Goal: Task Accomplishment & Management: Use online tool/utility

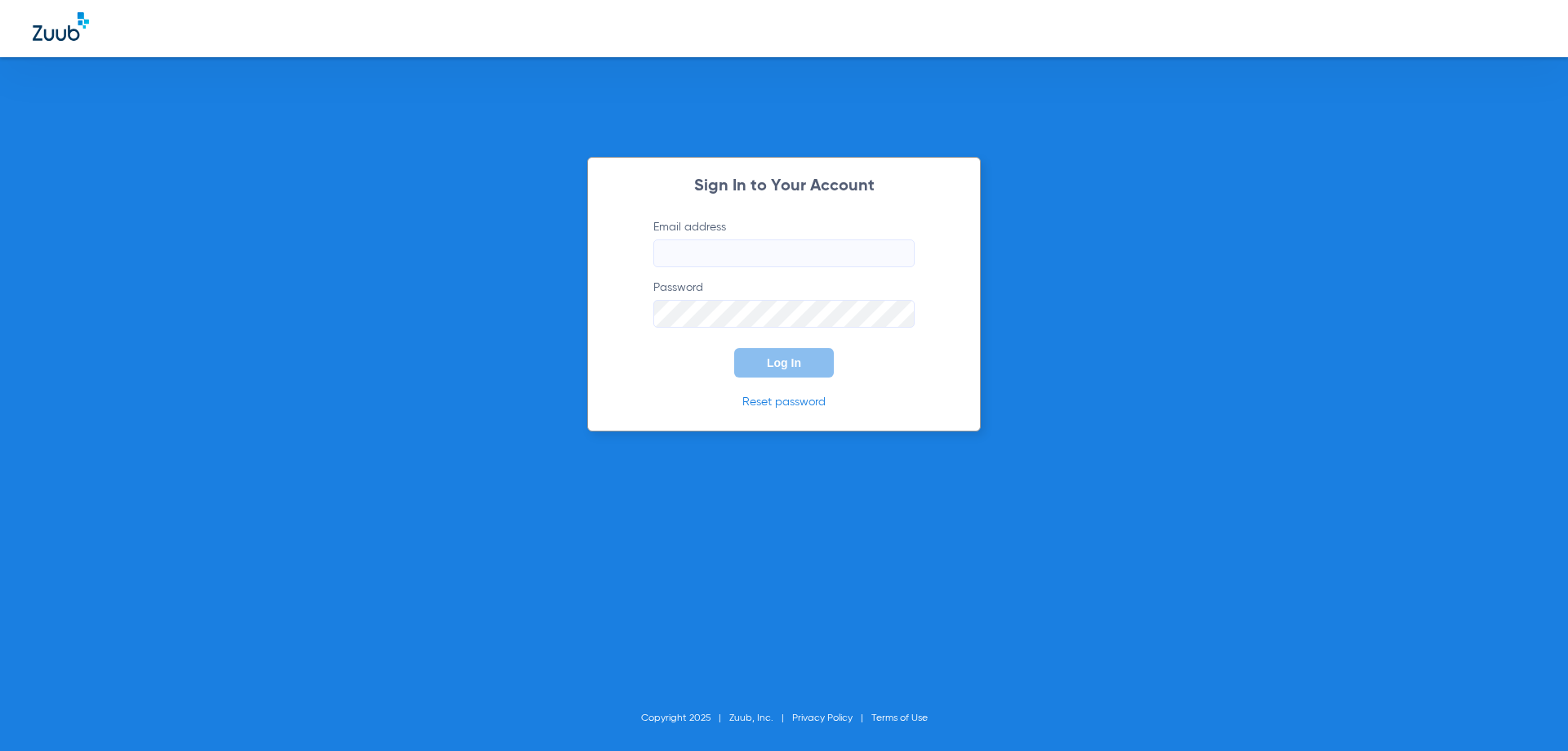
click at [682, 254] on input "Email address" at bounding box center [784, 254] width 261 height 28
click at [692, 259] on input "Email address Required" at bounding box center [784, 254] width 261 height 28
paste input "0608372"
click at [700, 252] on input "0608372" at bounding box center [784, 254] width 261 height 28
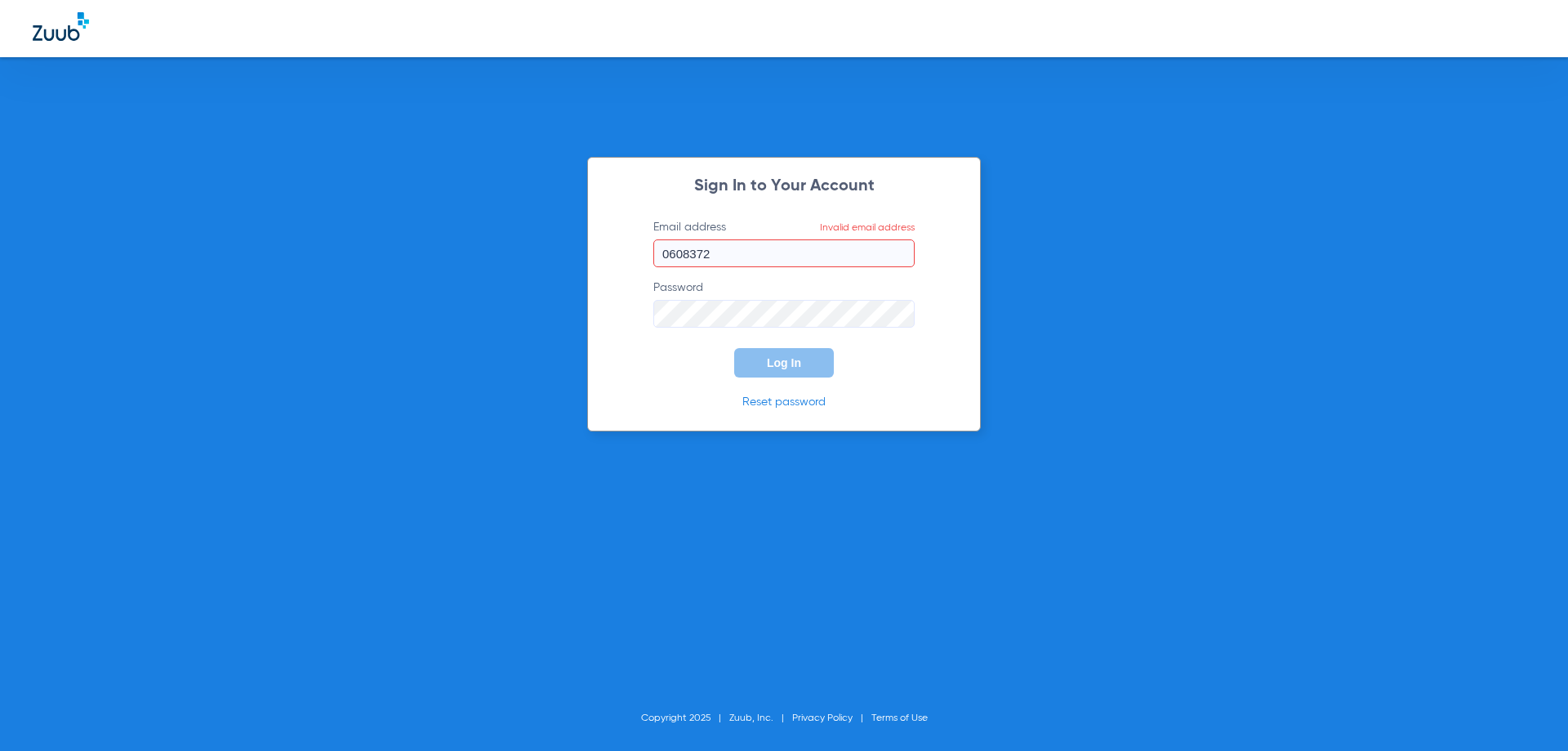
paste input "[EMAIL_ADDRESS][DOMAIN_NAME]"
type input "[EMAIL_ADDRESS][DOMAIN_NAME]"
click at [674, 331] on form "Email address [EMAIL_ADDRESS][DOMAIN_NAME] Password Log In" at bounding box center [784, 298] width 310 height 158
click at [514, 307] on div "Sign In to Your Account Email address [EMAIL_ADDRESS][DOMAIN_NAME] Password Log…" at bounding box center [784, 376] width 1568 height 751
click at [764, 372] on button "Log In" at bounding box center [784, 363] width 99 height 29
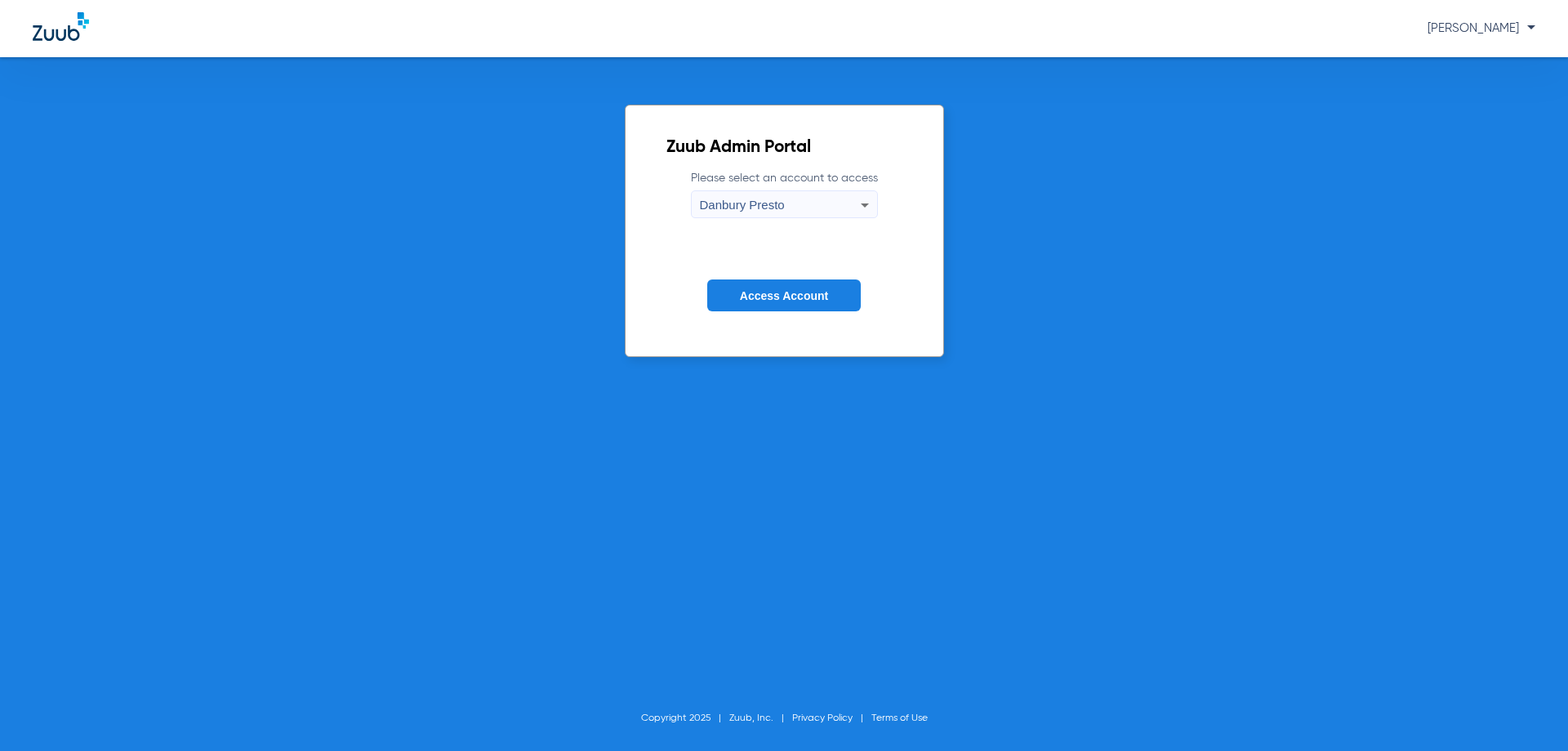
click at [836, 205] on div "Danbury Presto" at bounding box center [780, 205] width 161 height 28
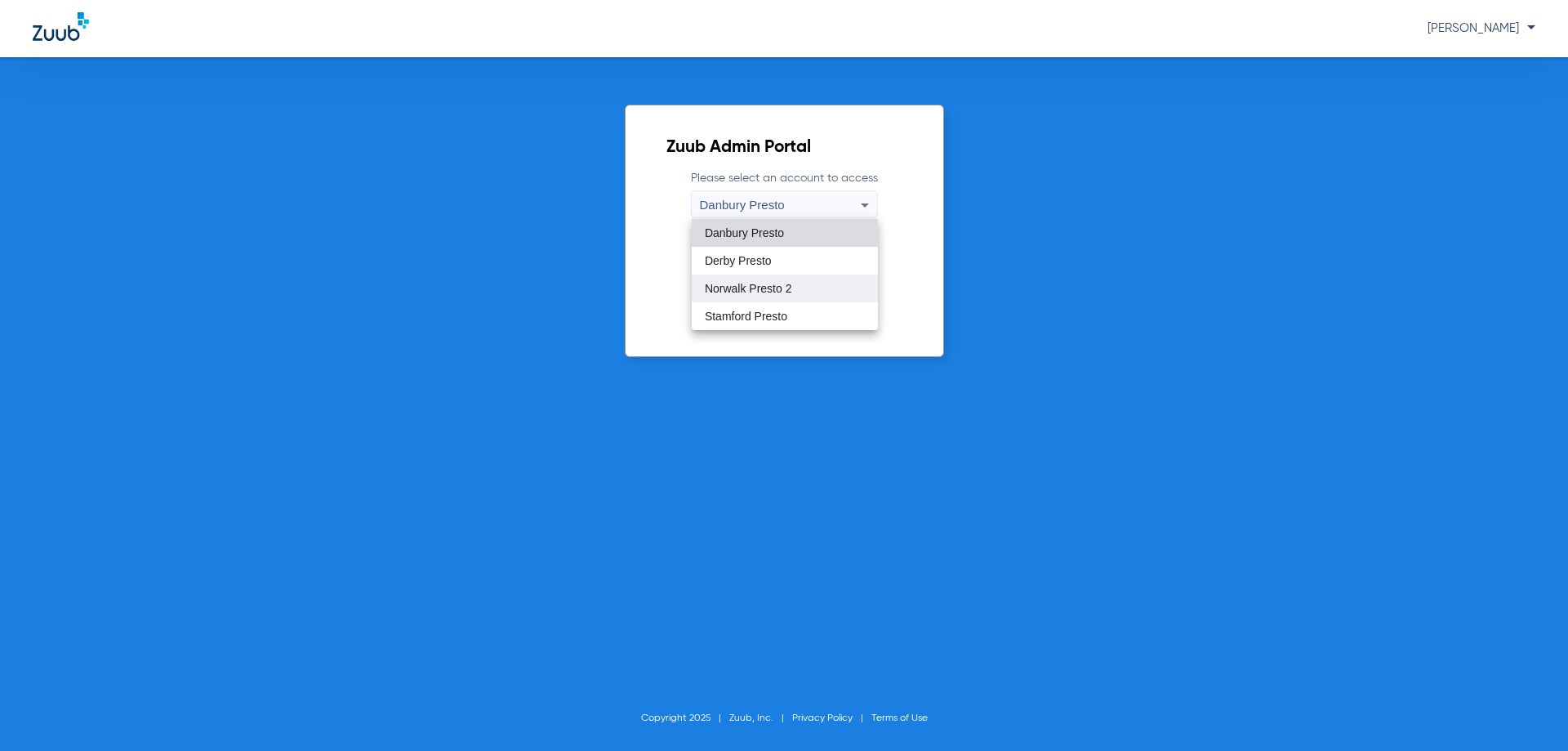
click at [751, 277] on mat-option "Norwalk Presto 2" at bounding box center [784, 288] width 186 height 28
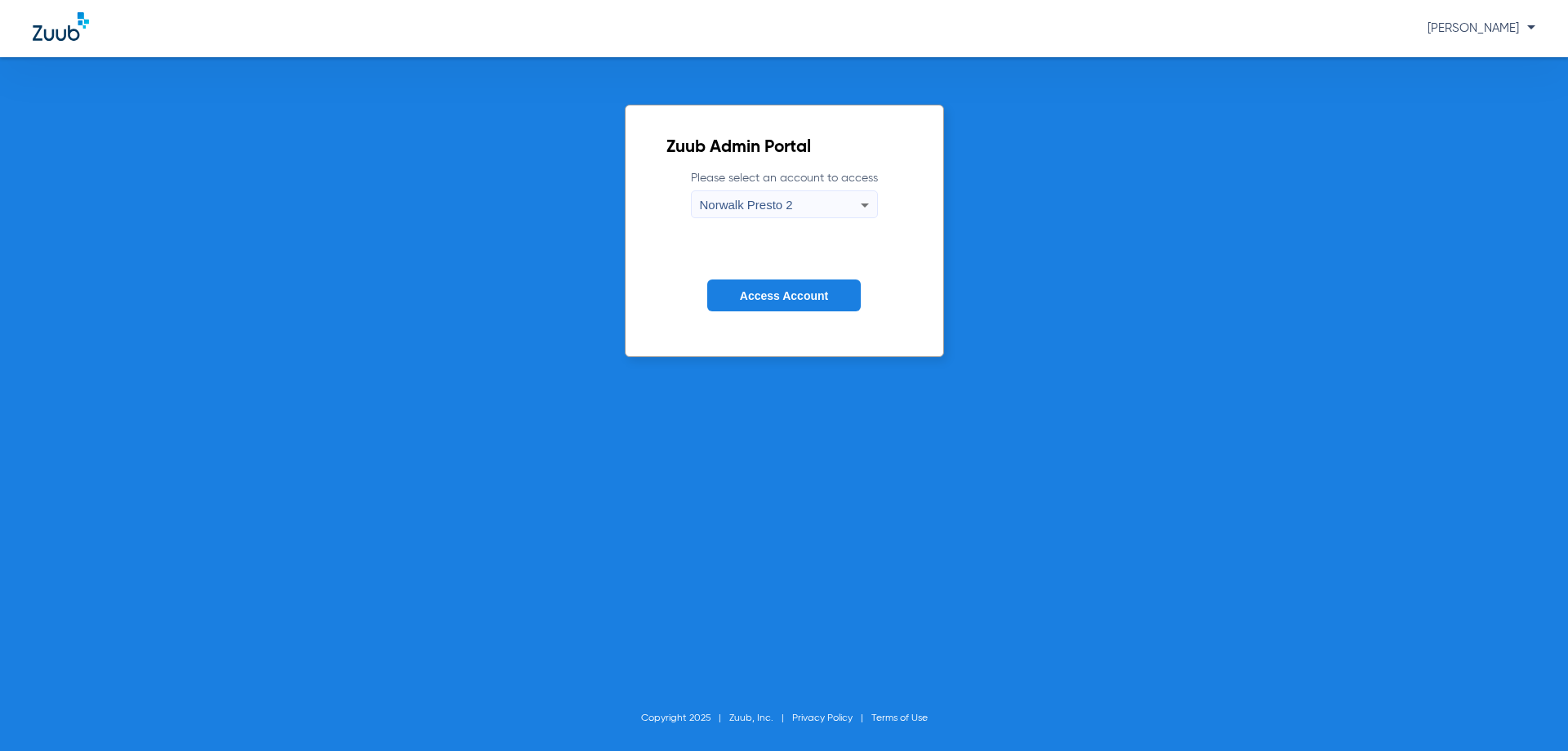
click at [801, 304] on button "Access Account" at bounding box center [784, 295] width 154 height 32
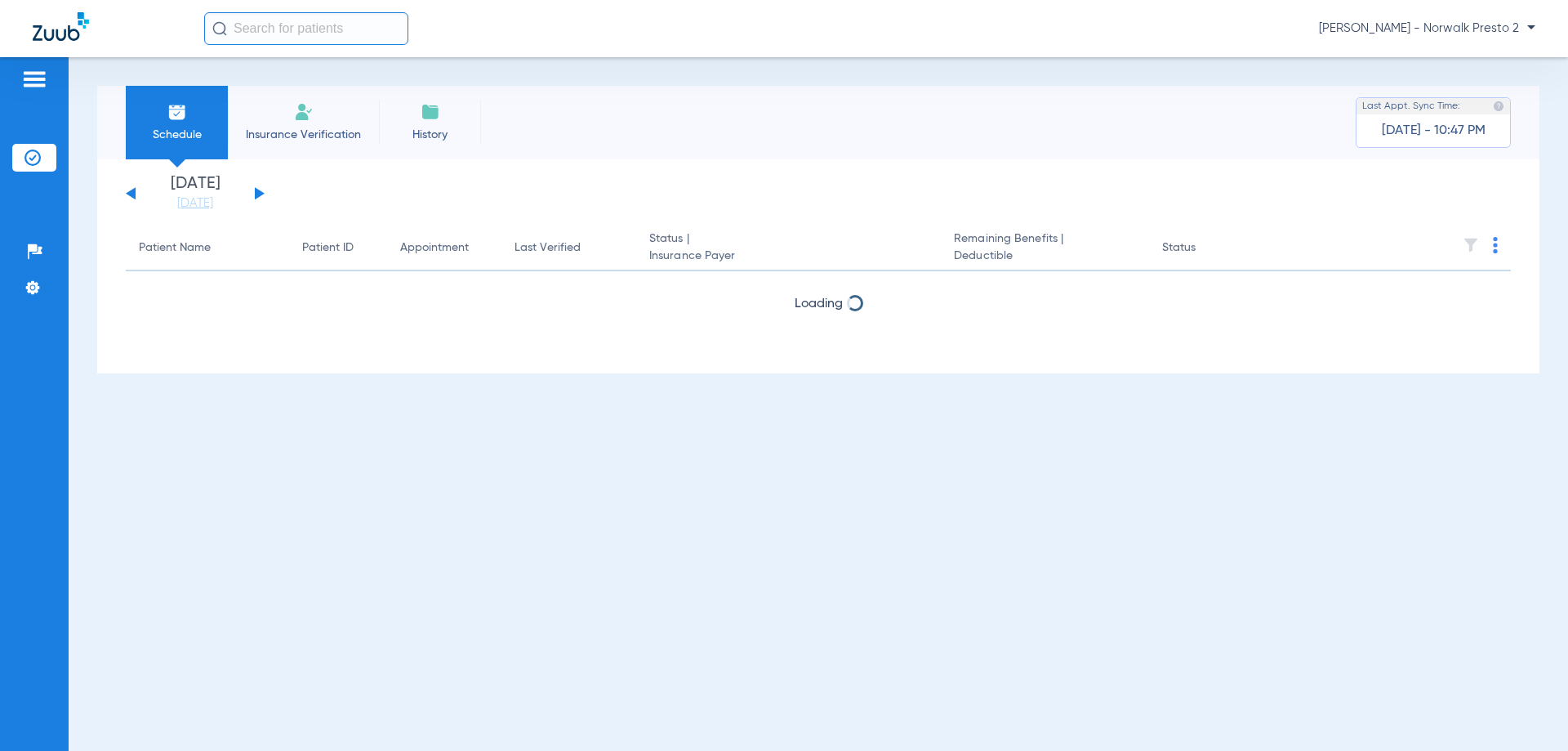
click at [256, 189] on button at bounding box center [259, 193] width 10 height 12
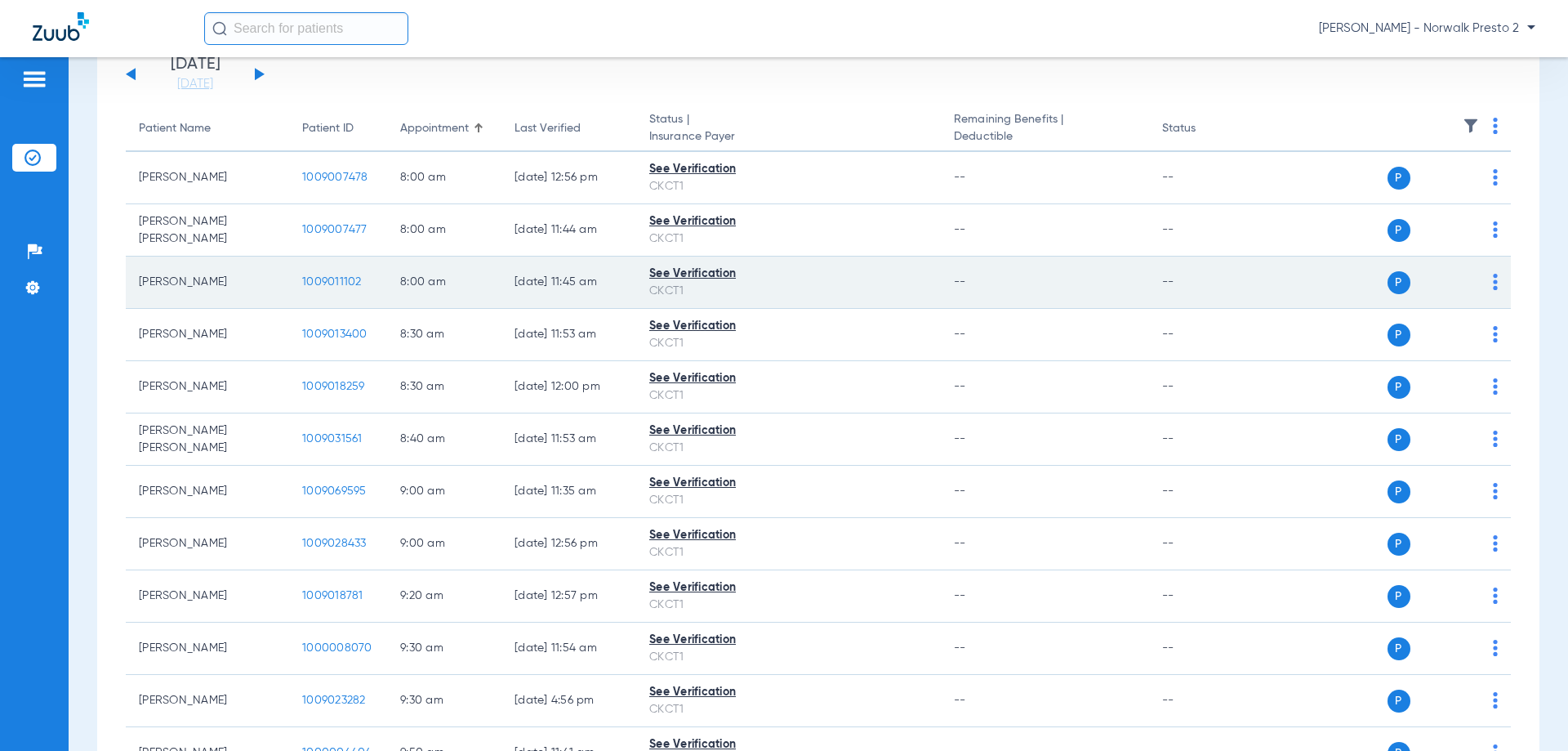
scroll to position [37, 0]
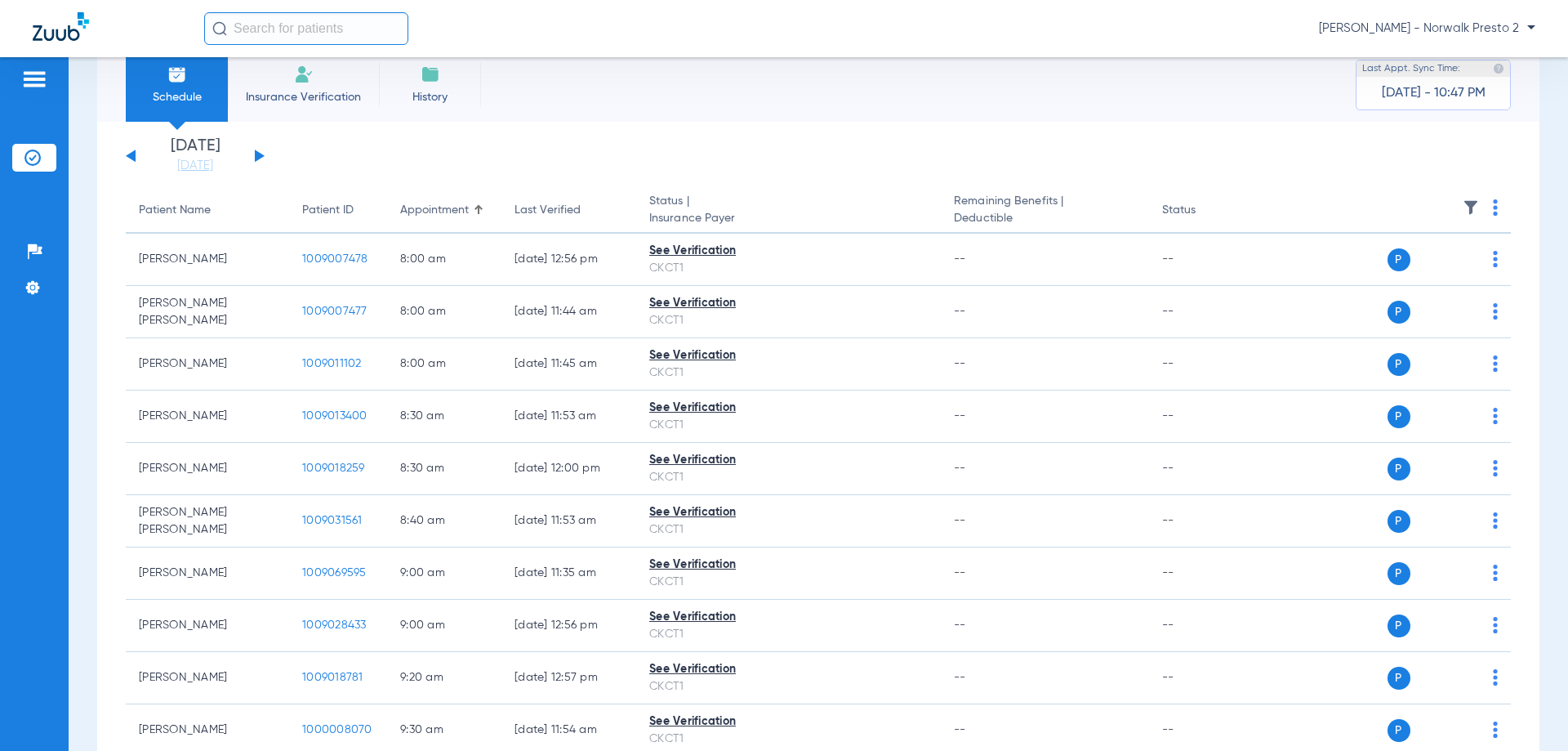
click at [310, 33] on input "text" at bounding box center [306, 29] width 204 height 33
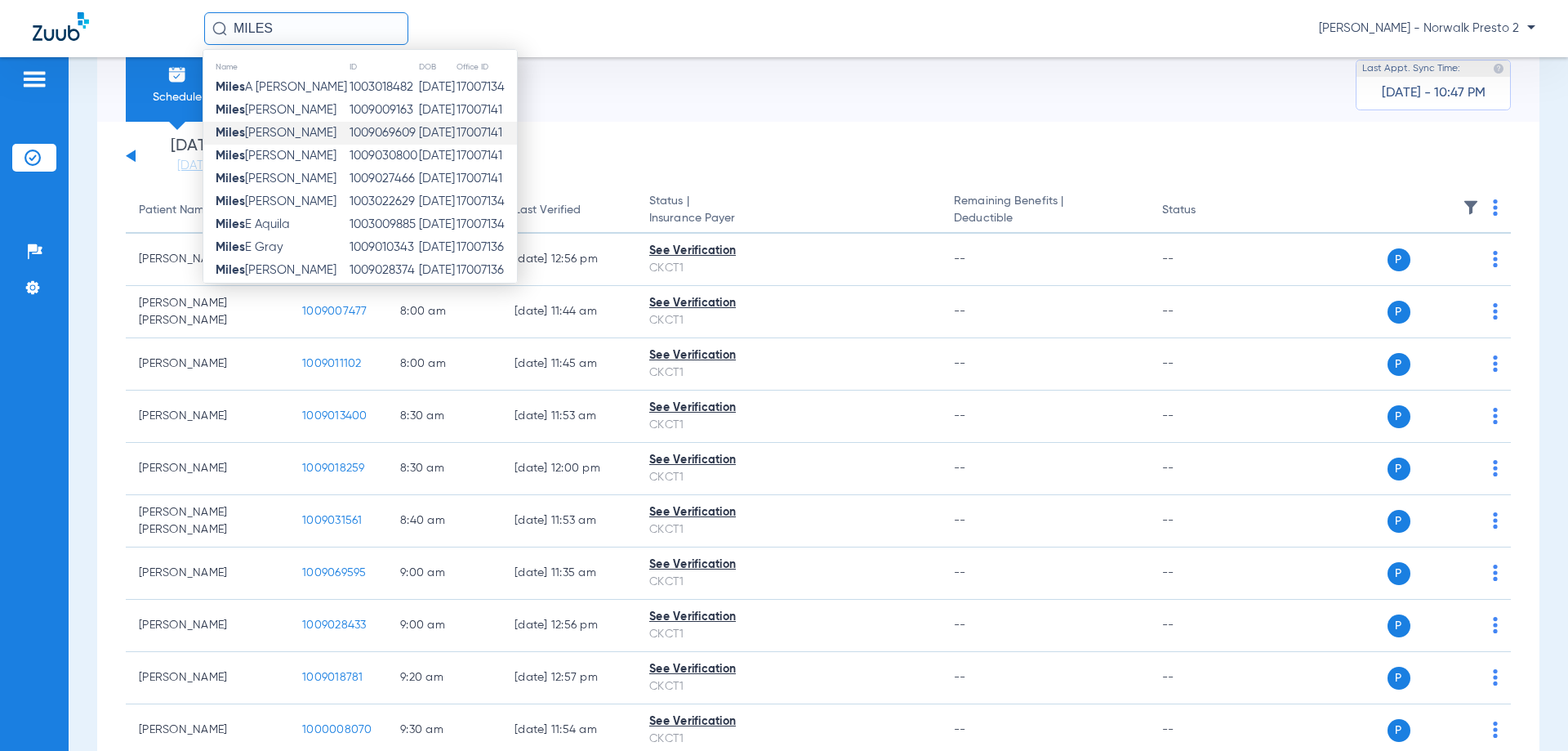
type input "MILES"
click at [258, 132] on span "[PERSON_NAME]" at bounding box center [276, 132] width 121 height 12
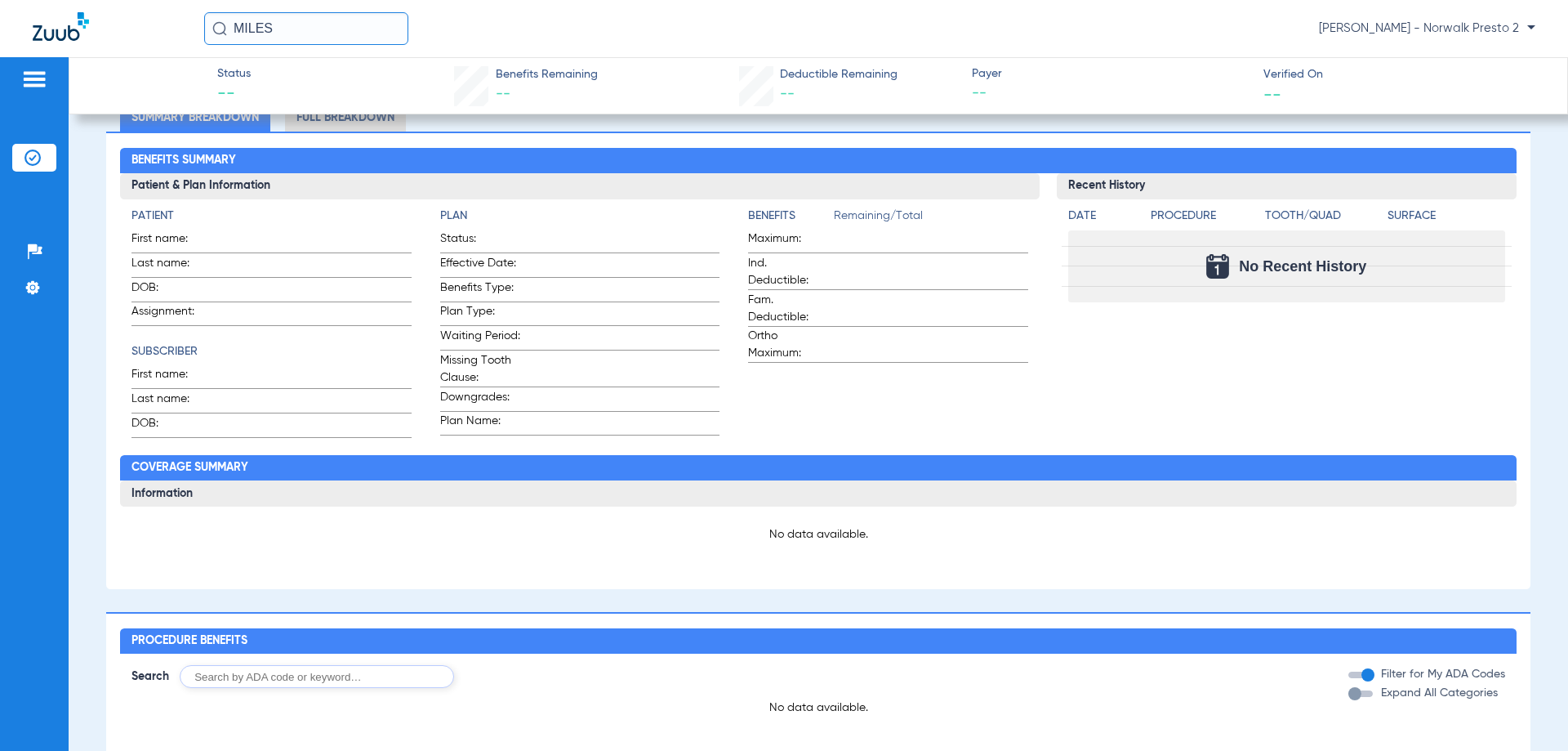
scroll to position [283, 0]
